Goal: Transaction & Acquisition: Book appointment/travel/reservation

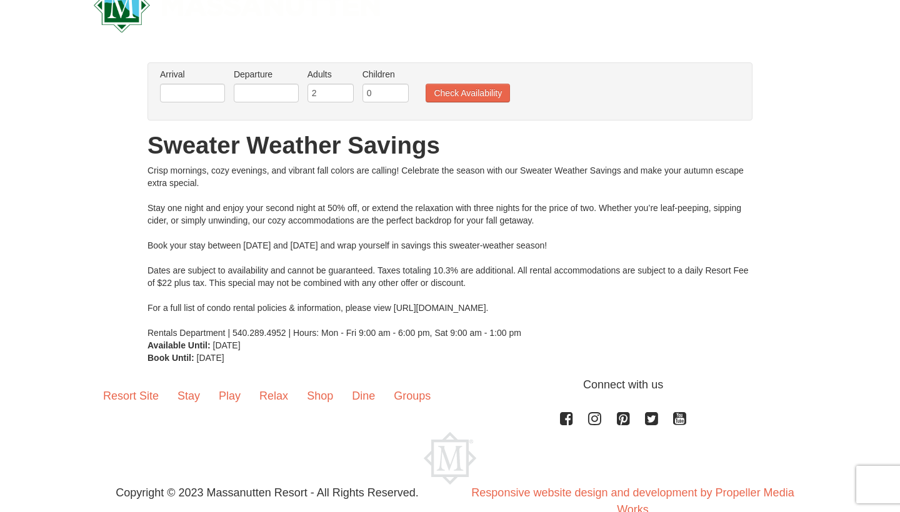
scroll to position [41, 0]
click at [202, 96] on input "text" at bounding box center [192, 92] width 65 height 19
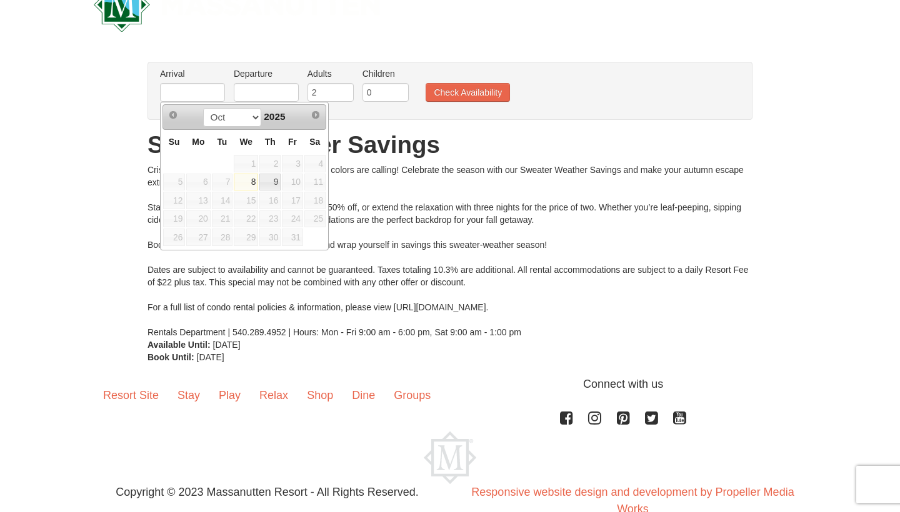
click at [256, 184] on link "8" at bounding box center [246, 182] width 24 height 17
type input "[DATE]"
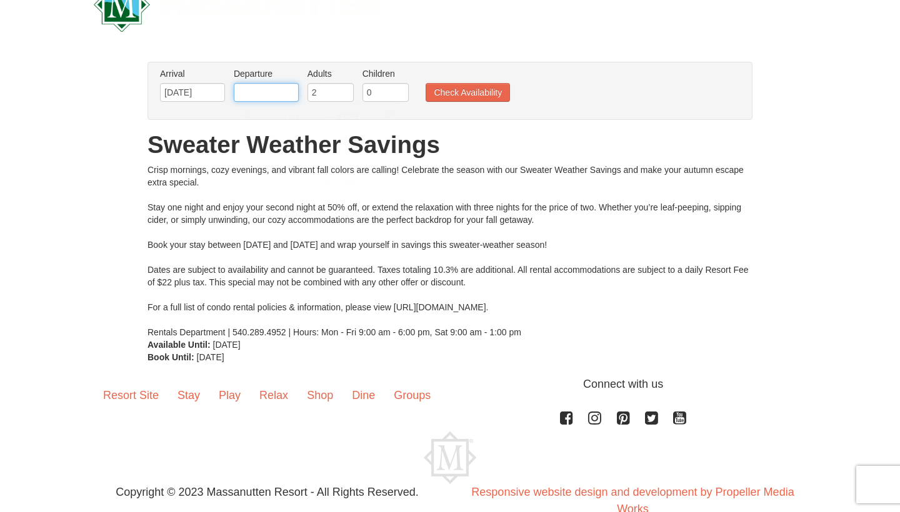
click at [275, 91] on input "text" at bounding box center [266, 92] width 65 height 19
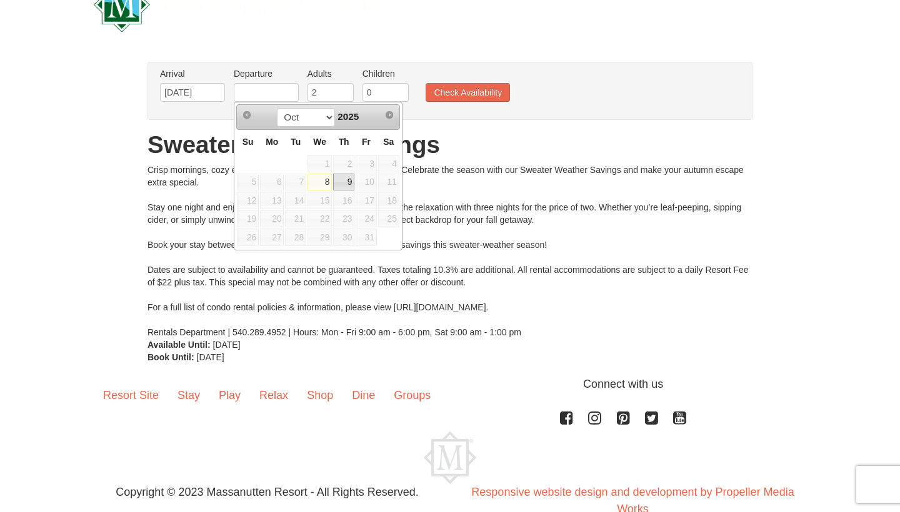
click at [346, 176] on link "9" at bounding box center [343, 182] width 21 height 17
type input "[DATE]"
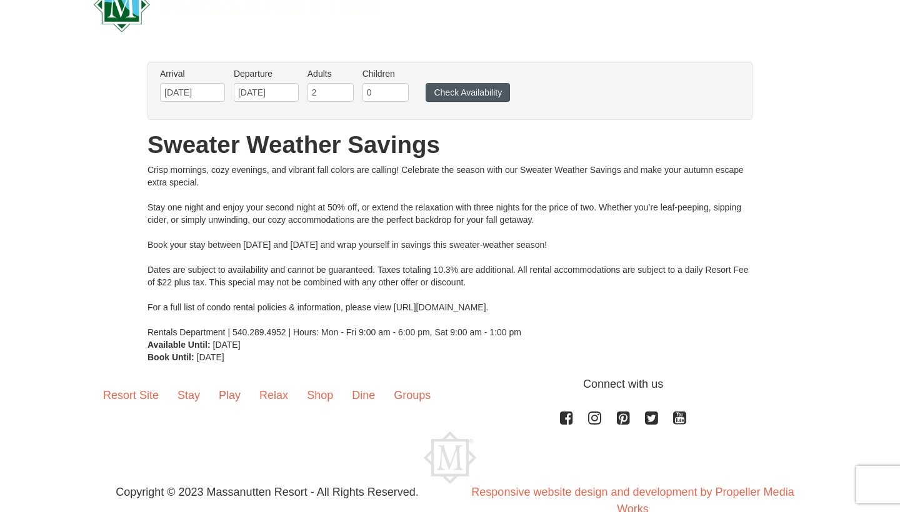
click at [462, 95] on button "Check Availability" at bounding box center [468, 92] width 84 height 19
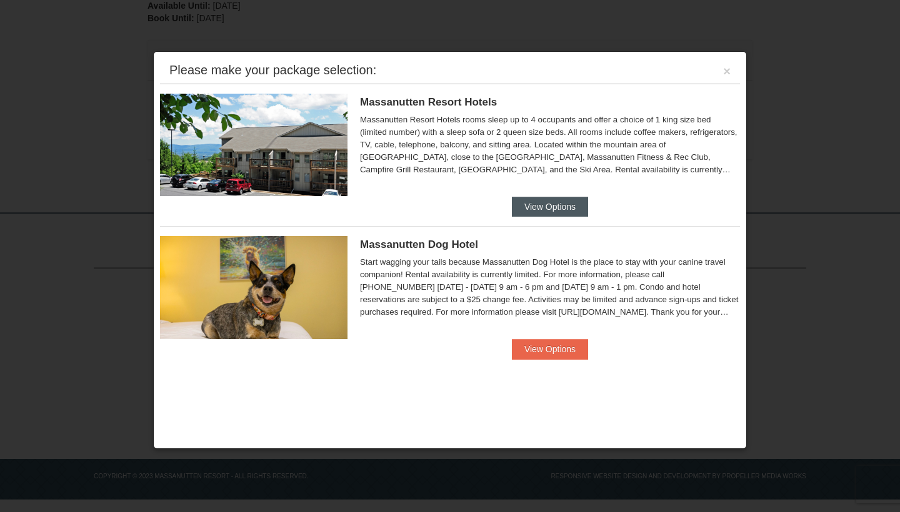
scroll to position [355, 0]
click at [530, 202] on button "View Options" at bounding box center [550, 207] width 76 height 20
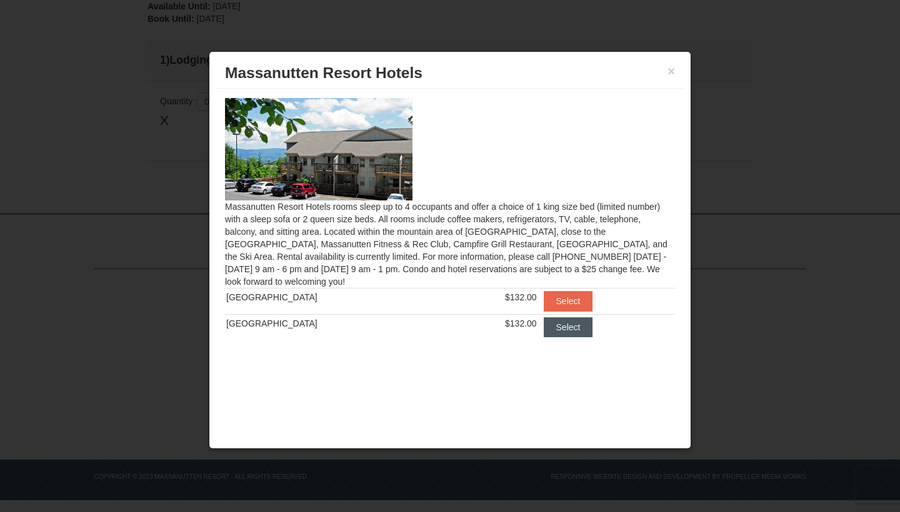
click at [556, 325] on button "Select" at bounding box center [568, 327] width 49 height 20
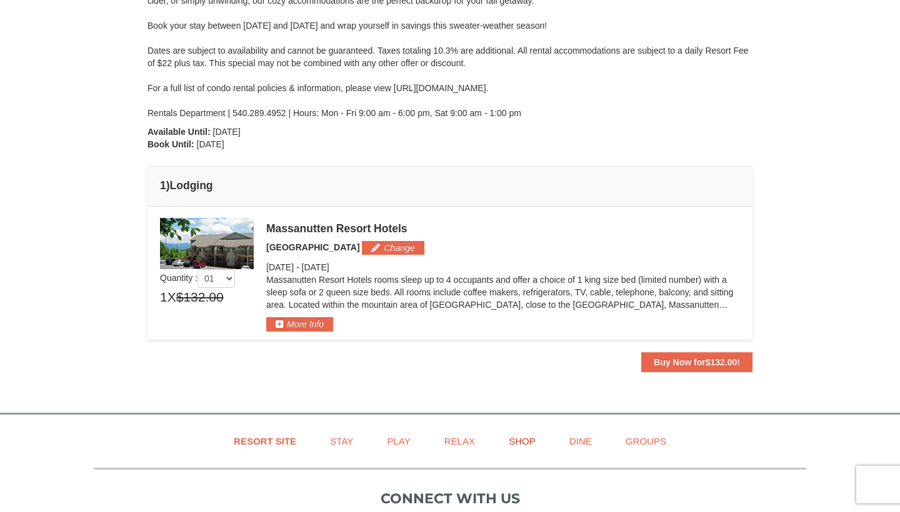
scroll to position [211, 0]
